Goal: Find specific page/section: Find specific page/section

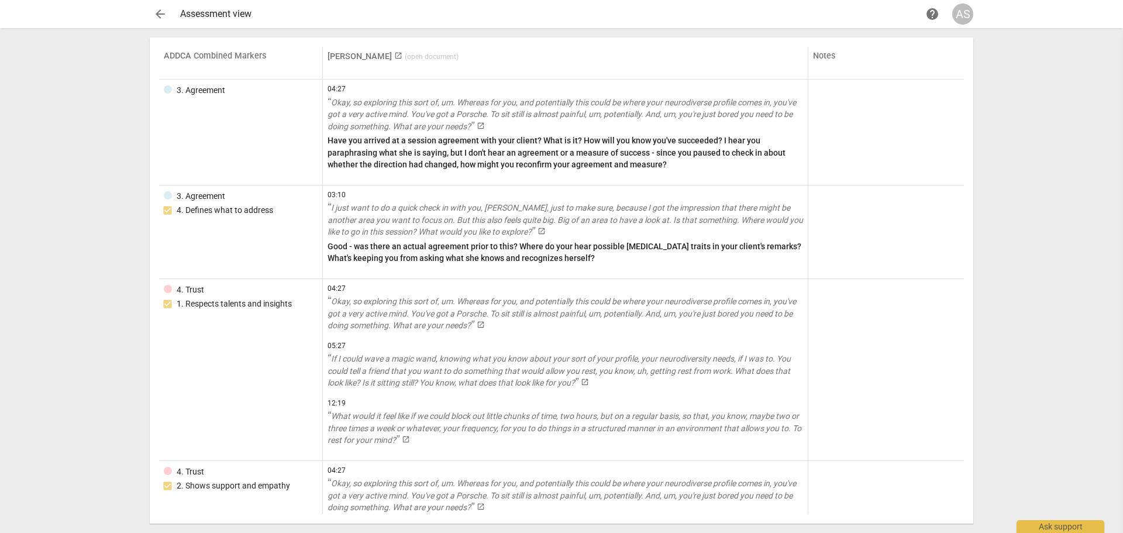
click at [88, 137] on div "arrow_back Assessment view help AS ADDCA Combined Markers [PERSON_NAME] launch …" at bounding box center [561, 266] width 1123 height 533
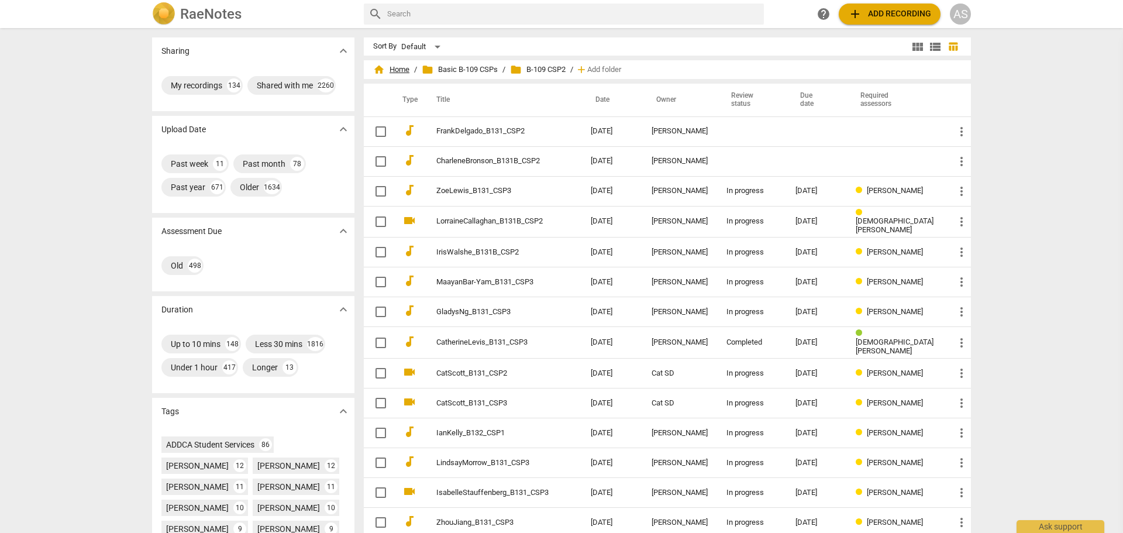
click at [405, 70] on span "home Home" at bounding box center [391, 70] width 36 height 12
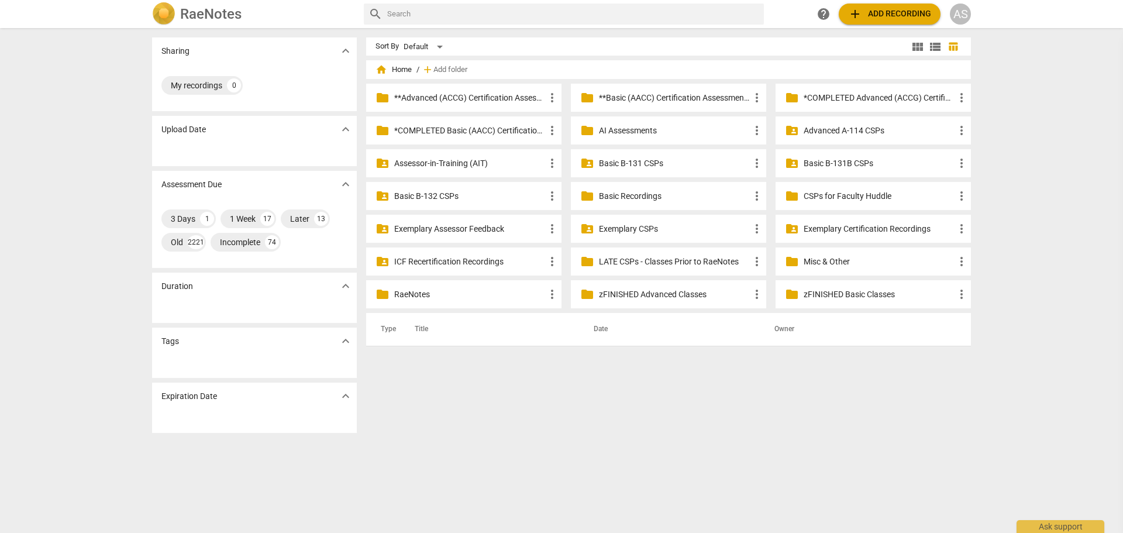
click at [667, 464] on div "Sort By Default view_module view_list table_chart home Home / add Add folder fo…" at bounding box center [673, 280] width 614 height 486
click at [625, 164] on p "Basic B-131 CSPs" at bounding box center [674, 163] width 151 height 12
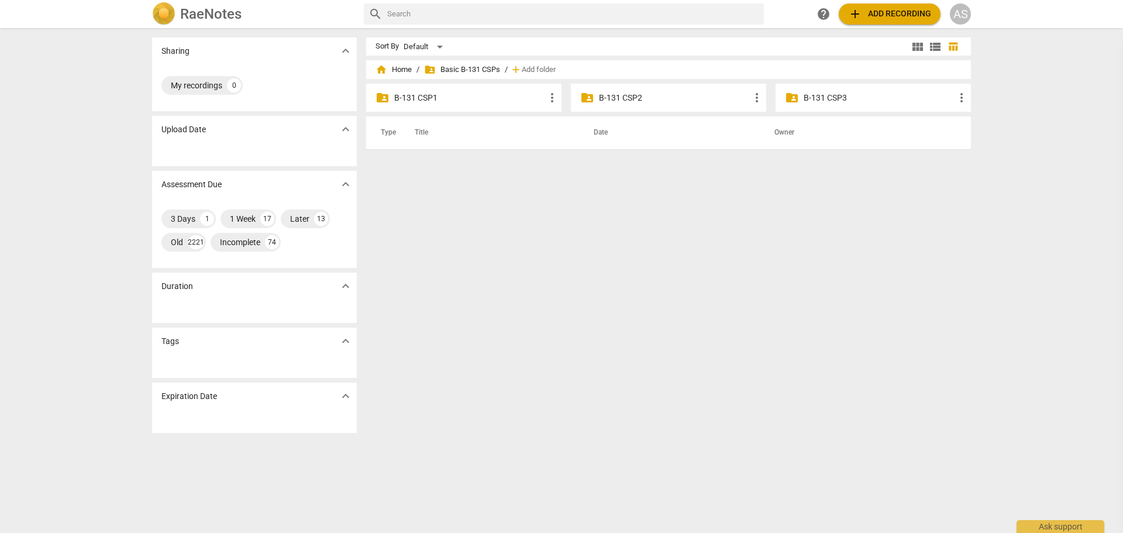
click at [613, 94] on p "B-131 CSP2" at bounding box center [674, 98] width 151 height 12
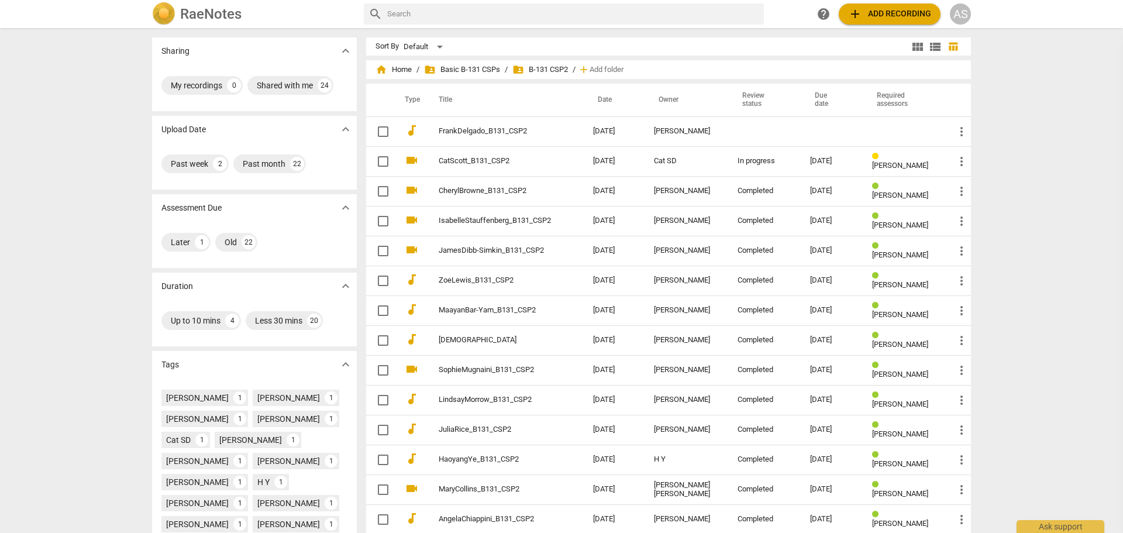
click at [1053, 151] on div "Sharing expand_more My recordings 0 Shared with me 24 Upload Date expand_more P…" at bounding box center [561, 280] width 1123 height 503
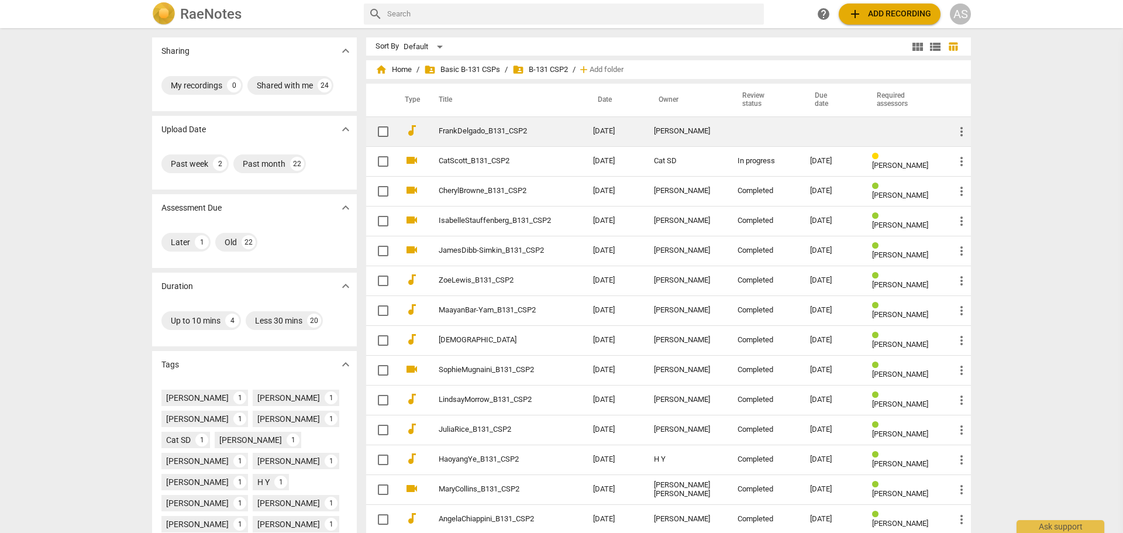
click at [635, 127] on td "[DATE]" at bounding box center [614, 131] width 61 height 30
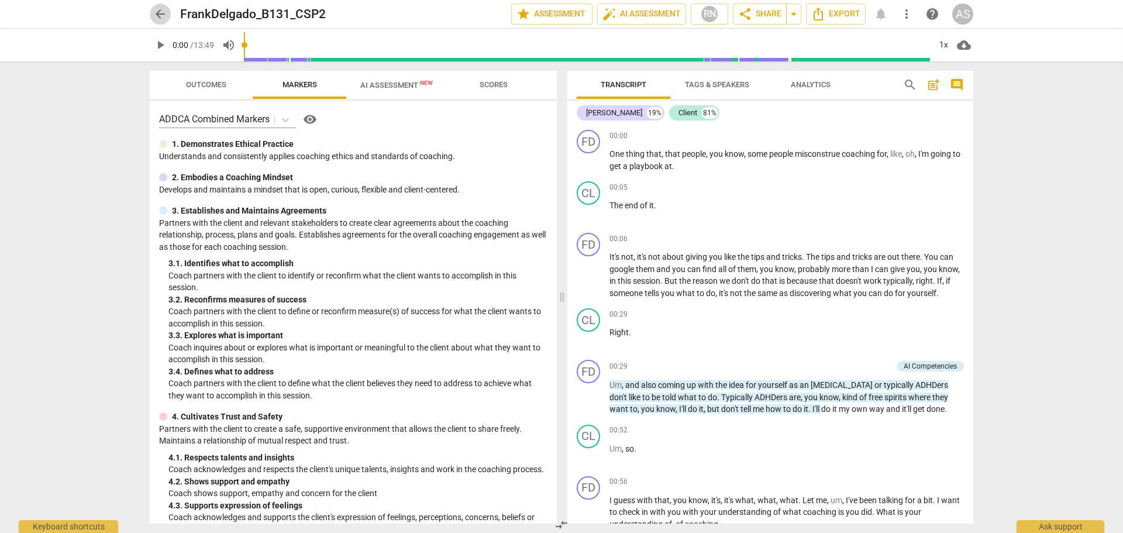
click at [159, 12] on span "arrow_back" at bounding box center [160, 14] width 14 height 14
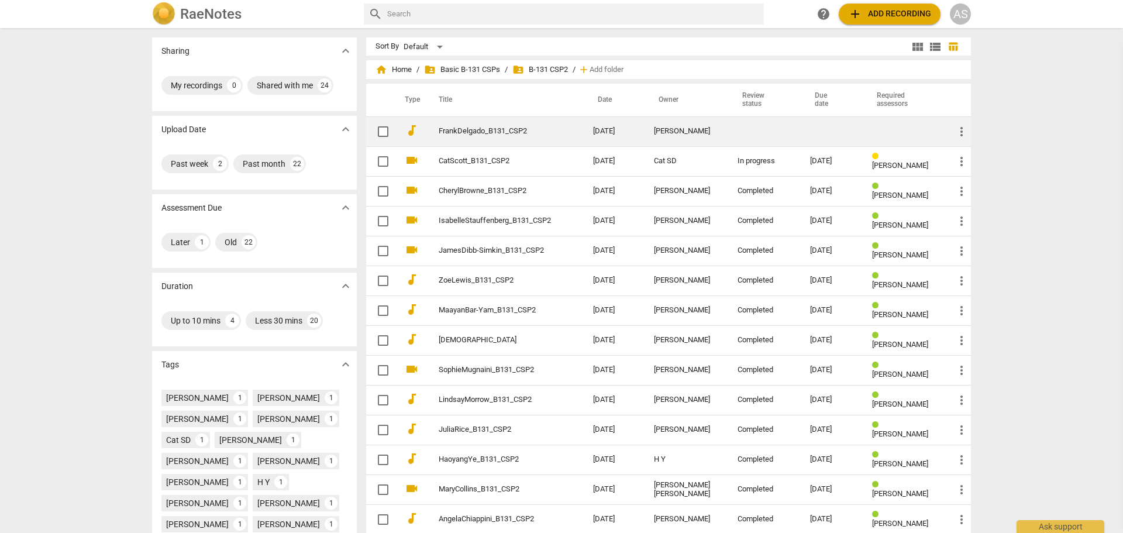
click at [961, 129] on span "more_vert" at bounding box center [961, 132] width 14 height 14
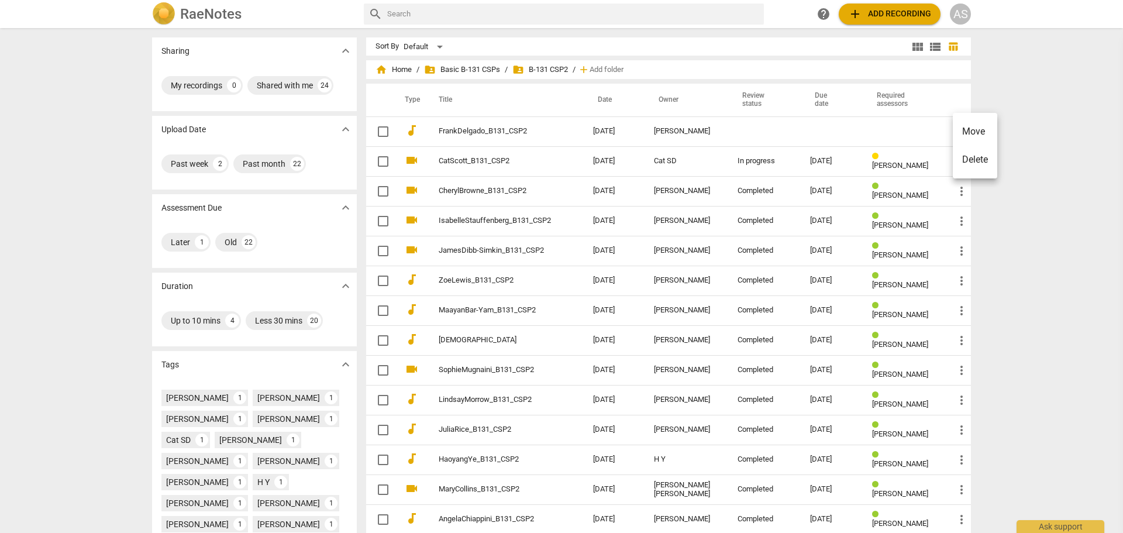
click at [1030, 115] on div at bounding box center [561, 266] width 1123 height 533
click at [1030, 115] on div "Sharing expand_more My recordings 0 Shared with me 24 Upload Date expand_more P…" at bounding box center [561, 280] width 1123 height 503
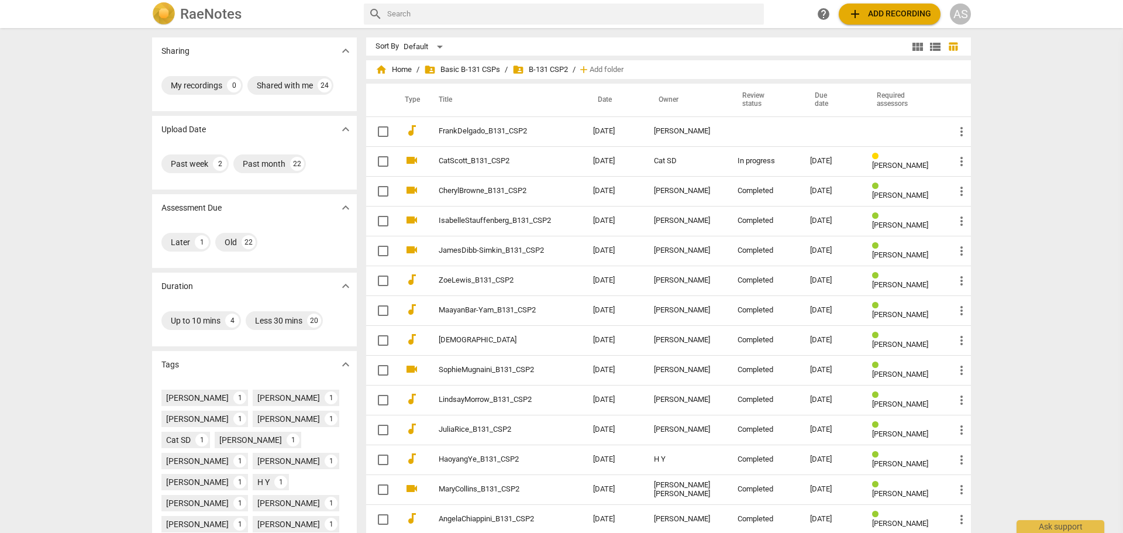
click at [1030, 115] on div "Sharing expand_more My recordings 0 Shared with me 24 Upload Date expand_more P…" at bounding box center [561, 280] width 1123 height 503
click at [992, 53] on div "Sharing expand_more My recordings 0 Shared with me 24 Upload Date expand_more P…" at bounding box center [561, 280] width 1123 height 503
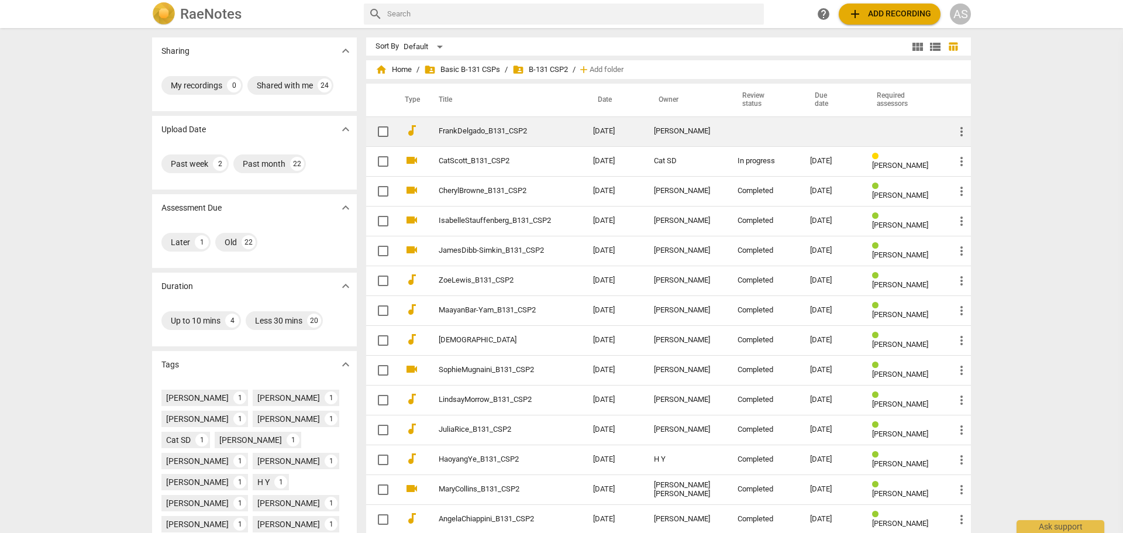
click at [619, 129] on td "[DATE]" at bounding box center [614, 131] width 61 height 30
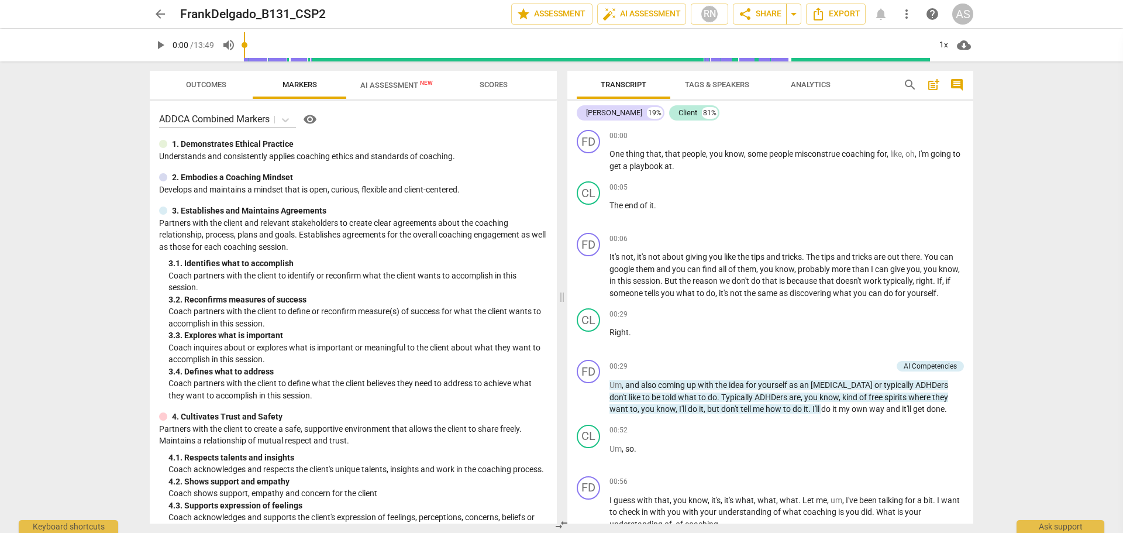
click at [909, 14] on span "more_vert" at bounding box center [906, 14] width 14 height 14
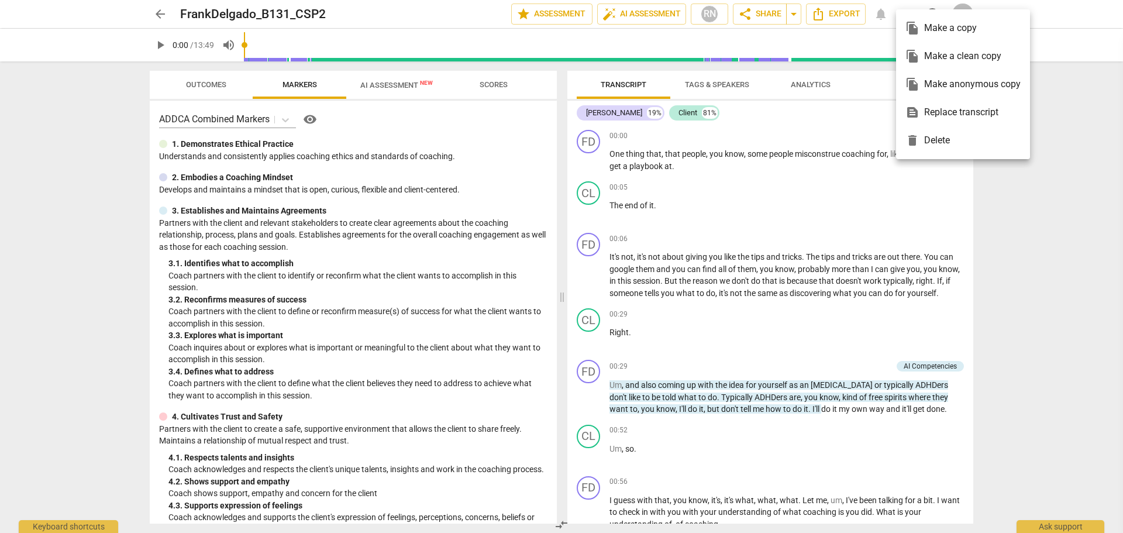
click at [1070, 105] on div at bounding box center [561, 266] width 1123 height 533
